Goal: Navigation & Orientation: Find specific page/section

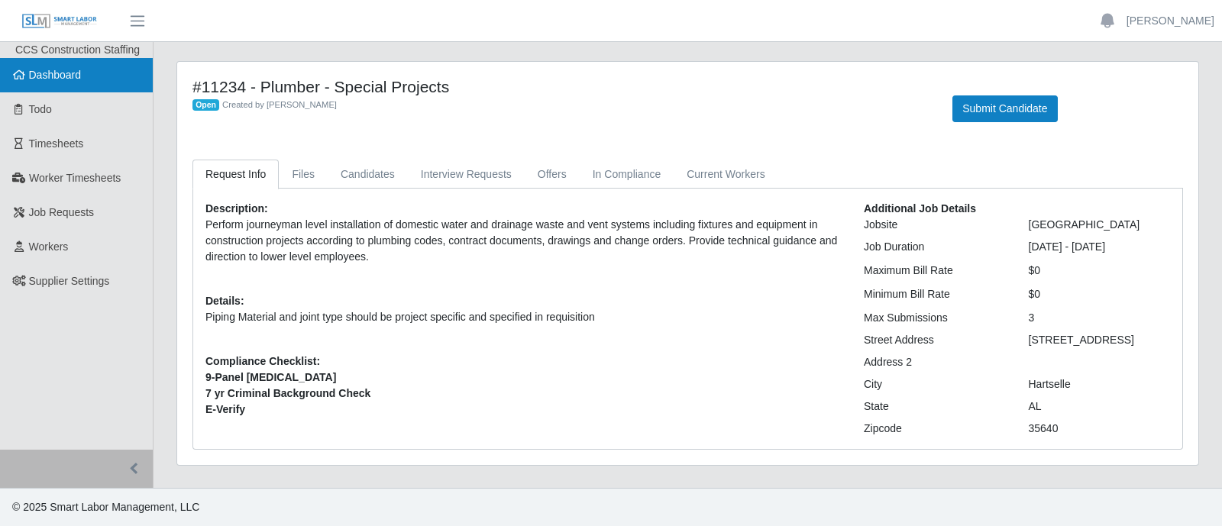
click at [57, 80] on span "Dashboard" at bounding box center [55, 75] width 53 height 12
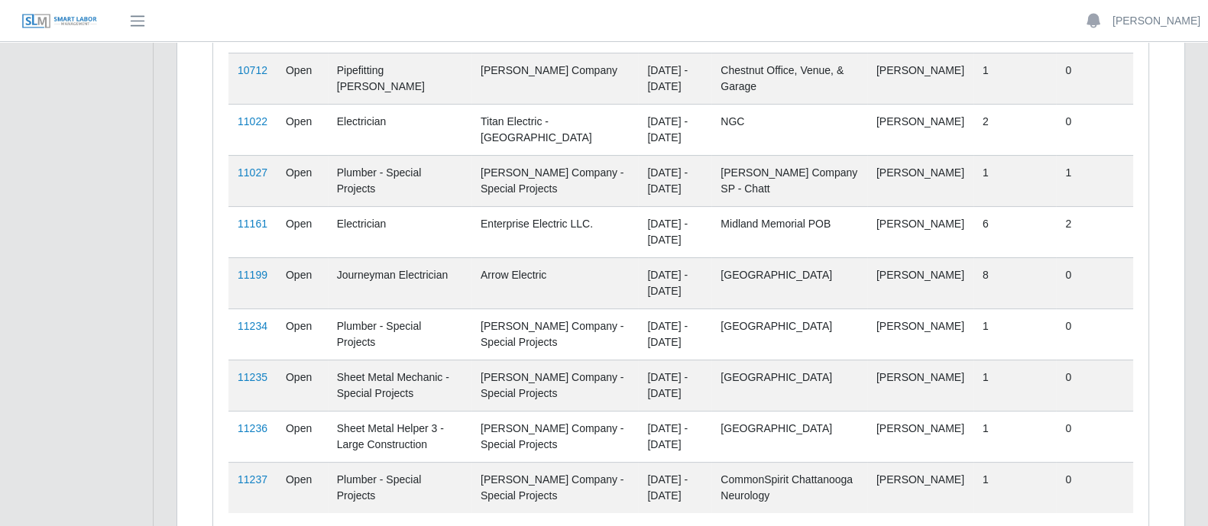
scroll to position [462, 0]
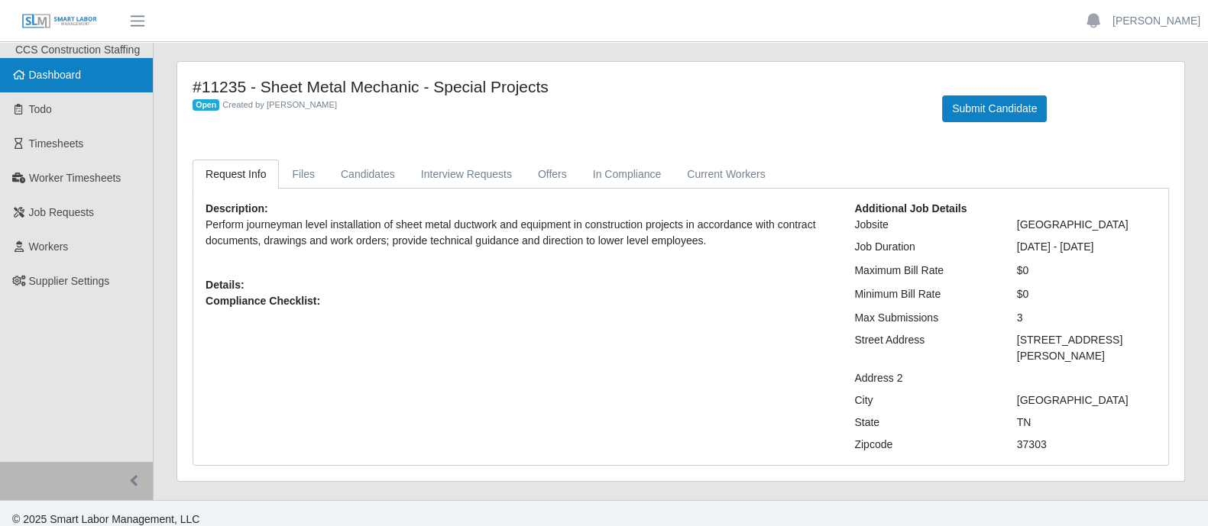
click at [69, 70] on span "Dashboard" at bounding box center [55, 75] width 53 height 12
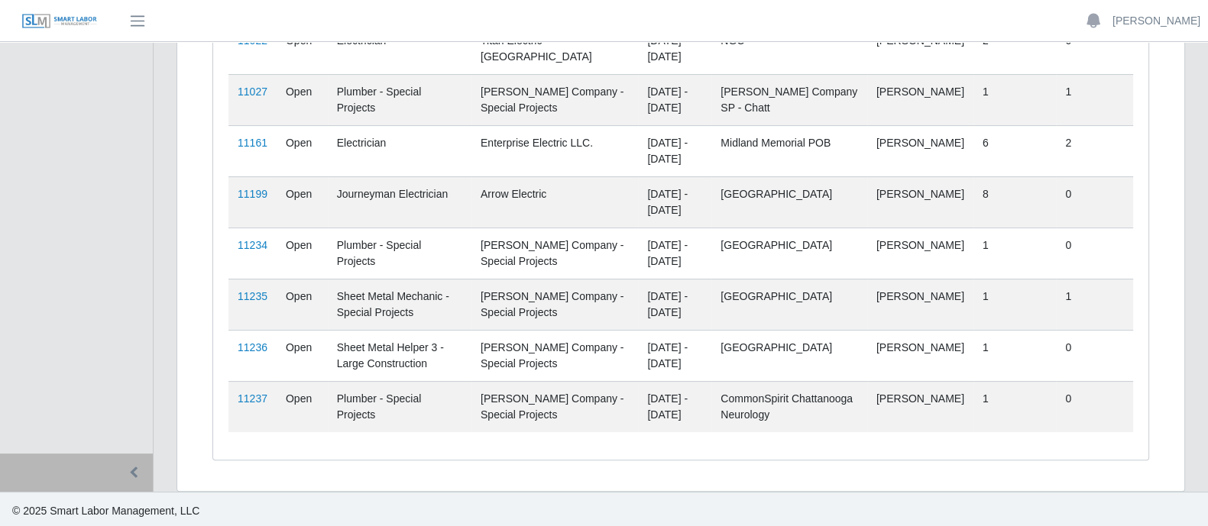
scroll to position [366, 0]
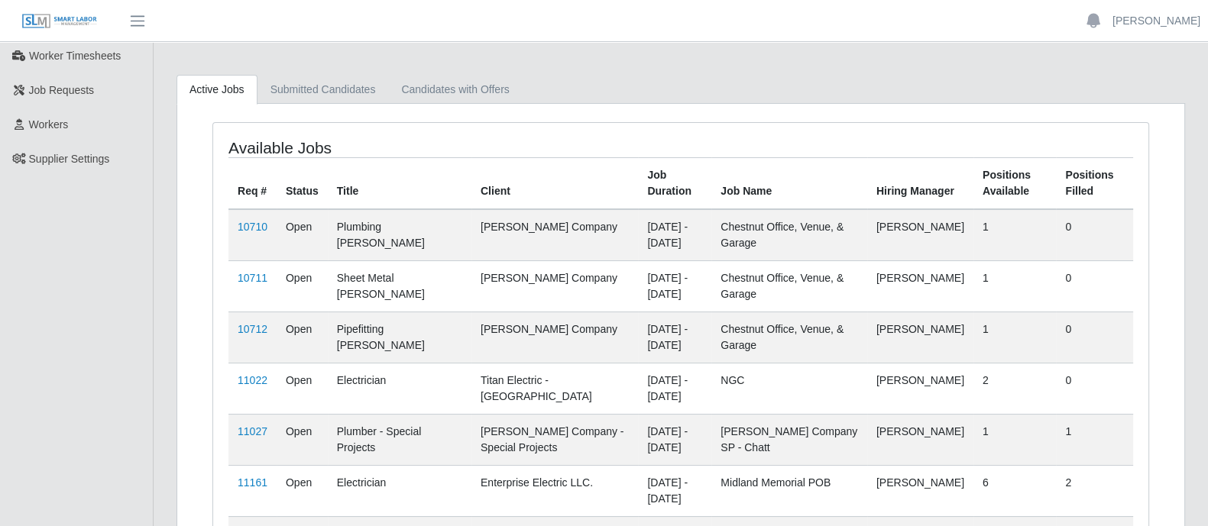
scroll to position [190, 0]
